Goal: Task Accomplishment & Management: Manage account settings

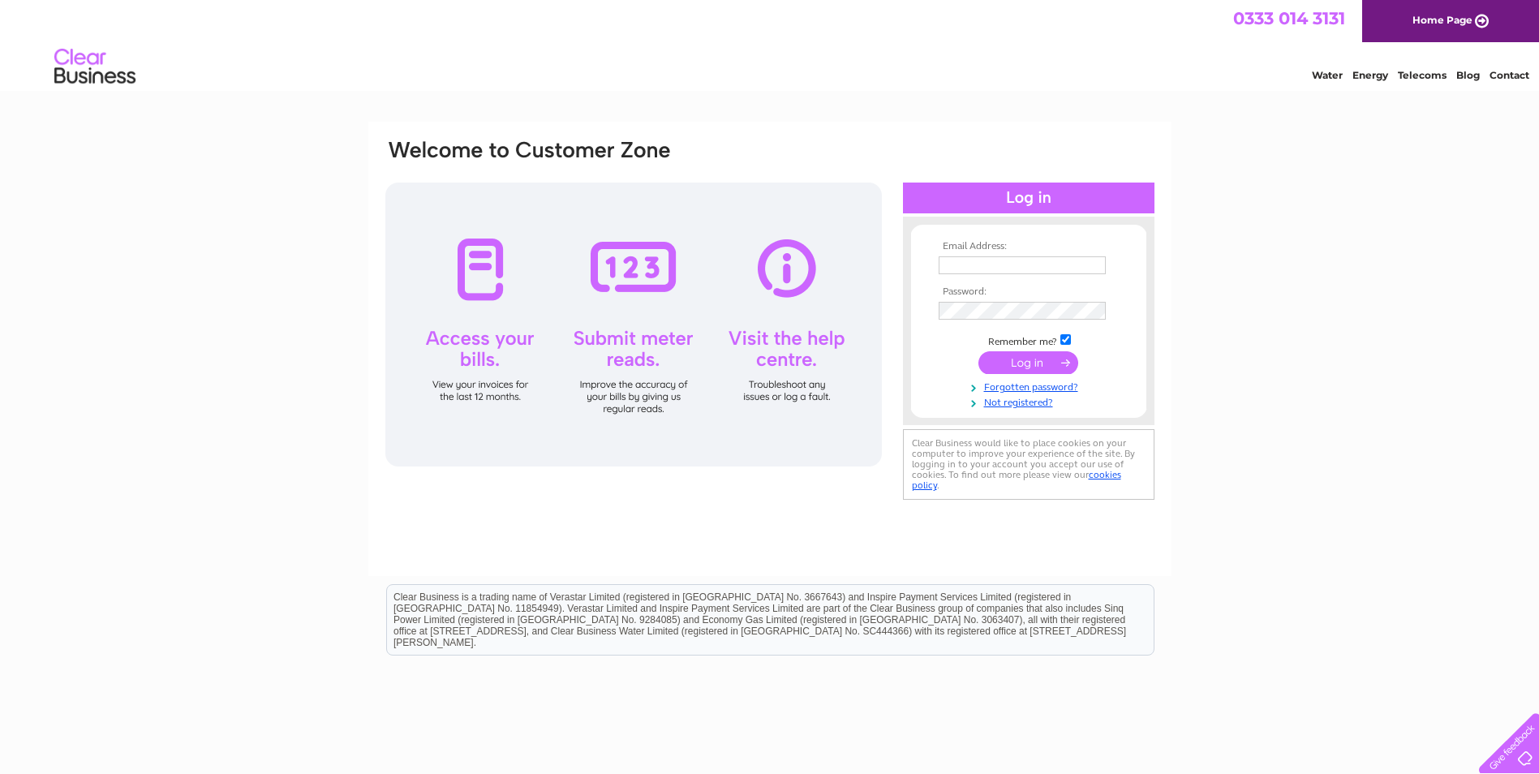
type input "andrea@sheafmoor-money.co.uk"
click at [1008, 362] on input "submit" at bounding box center [1028, 362] width 100 height 23
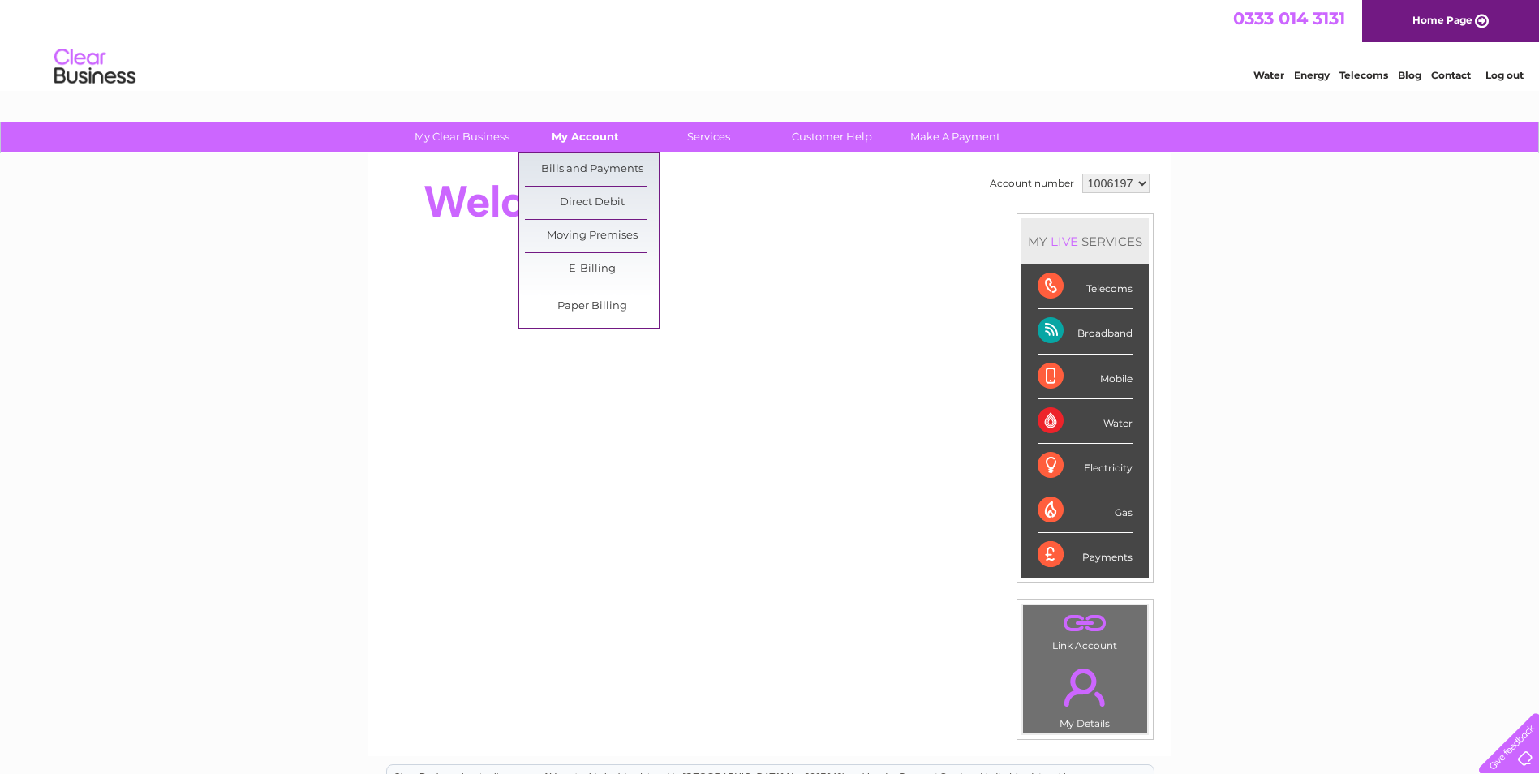
click at [565, 139] on link "My Account" at bounding box center [585, 137] width 134 height 30
click at [585, 169] on link "Bills and Payments" at bounding box center [592, 169] width 134 height 32
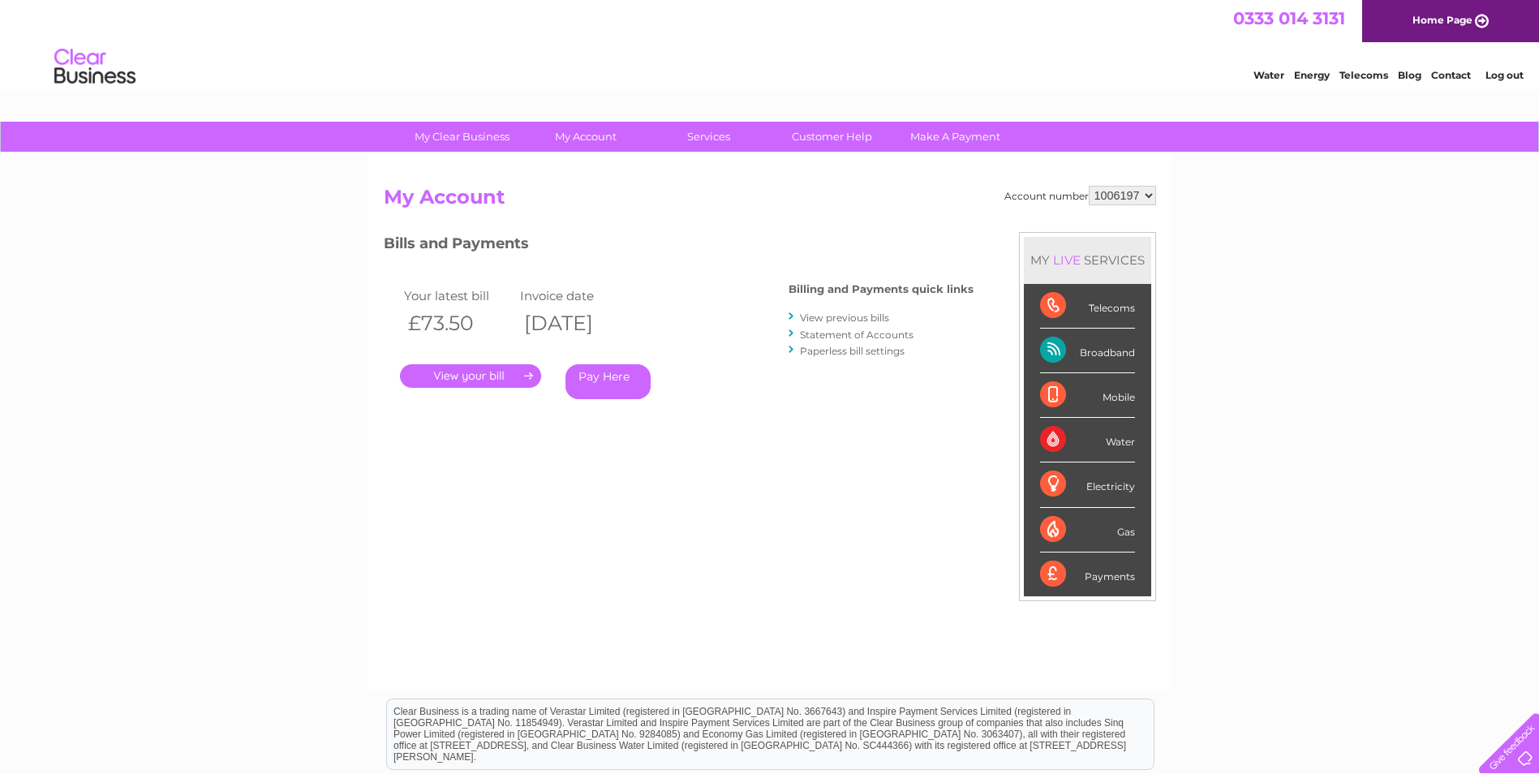
click at [493, 374] on link "." at bounding box center [470, 376] width 141 height 24
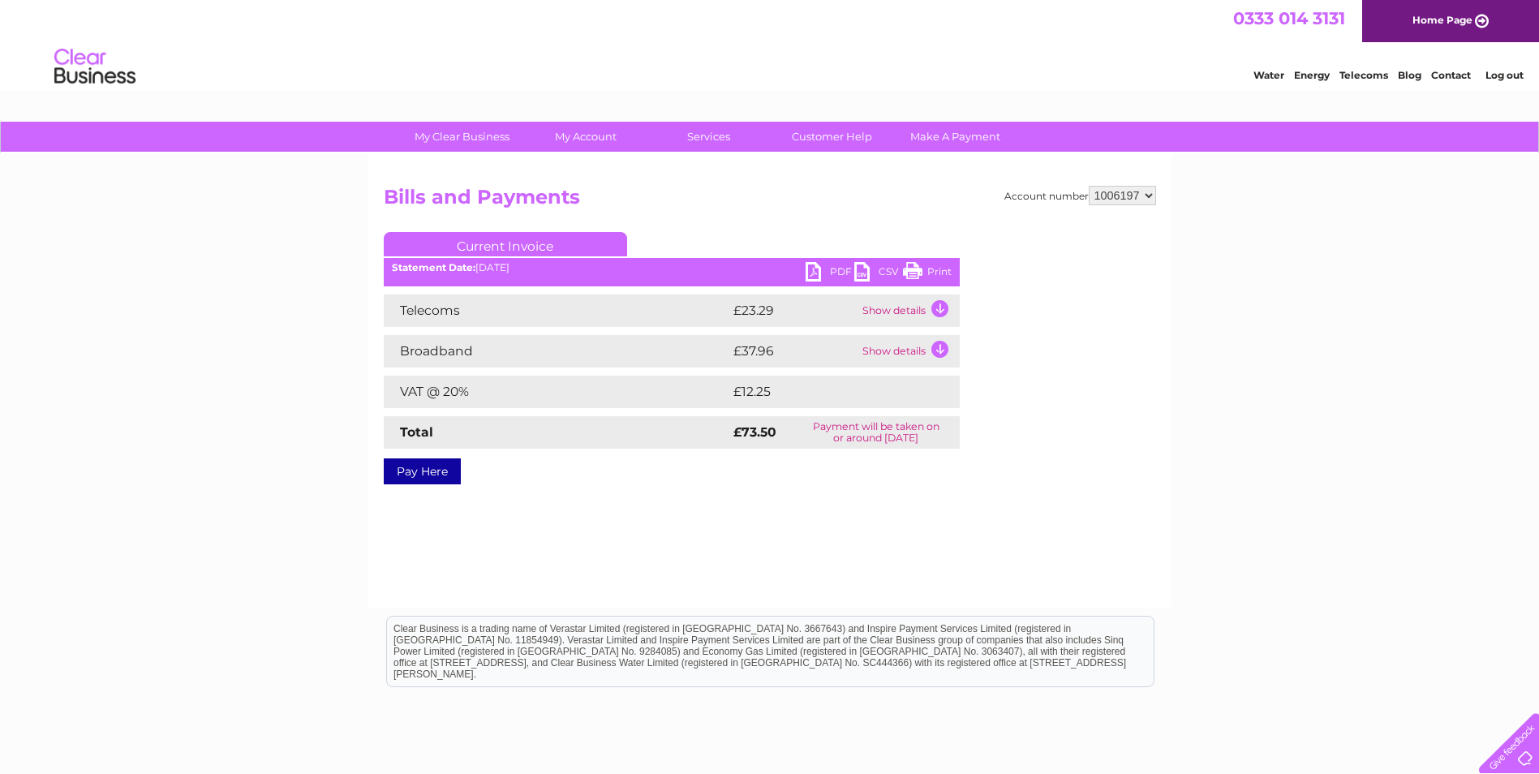
click at [587, 487] on div "Account number 1006197 Bills and Payments Current Invoice PDF CSV Print" at bounding box center [769, 380] width 803 height 454
click at [836, 264] on link "PDF" at bounding box center [829, 274] width 49 height 24
